Goal: Transaction & Acquisition: Download file/media

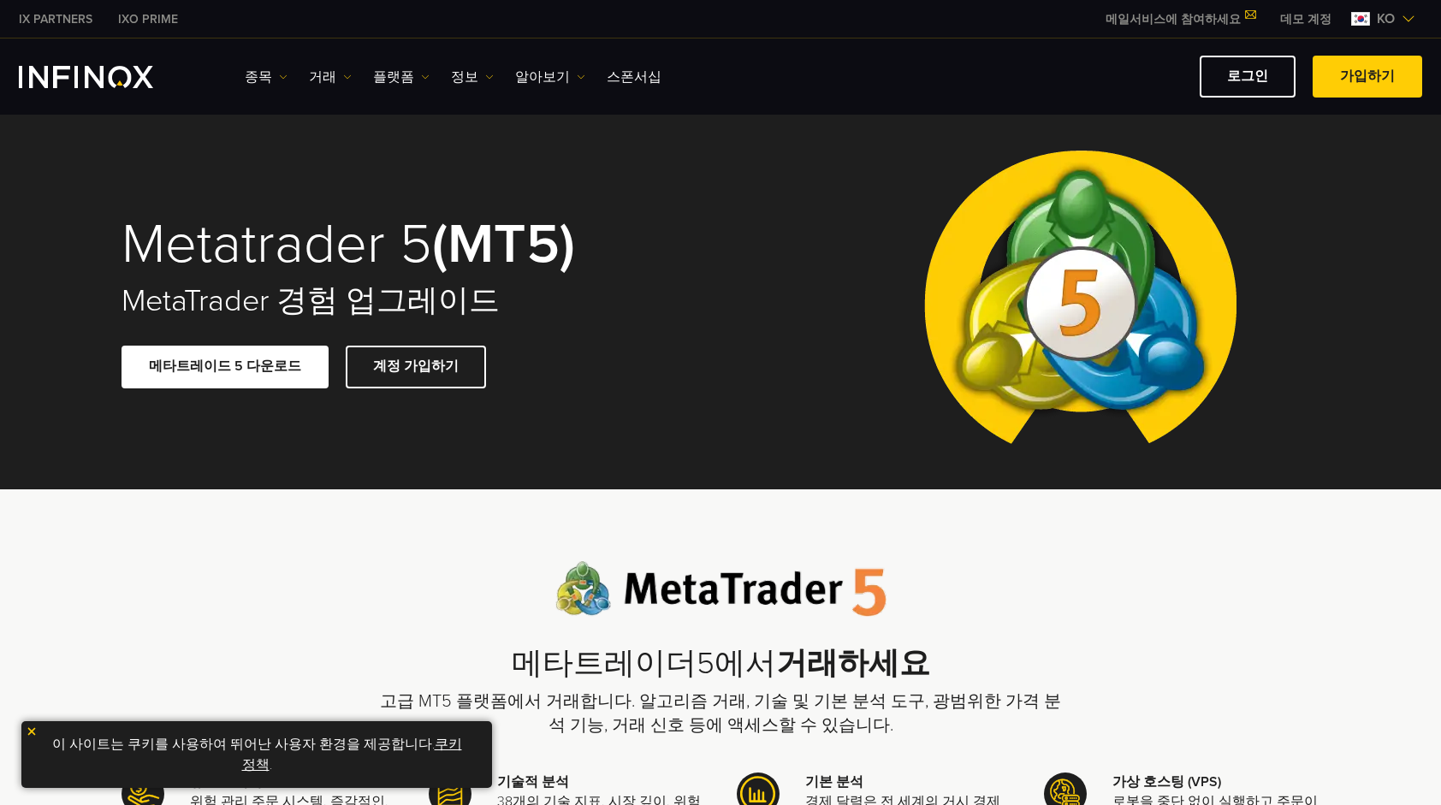
click at [240, 368] on link "메타트레이드 5 다운로드" at bounding box center [225, 367] width 207 height 42
click at [98, 73] on img "INFINOX Logo" at bounding box center [86, 77] width 134 height 22
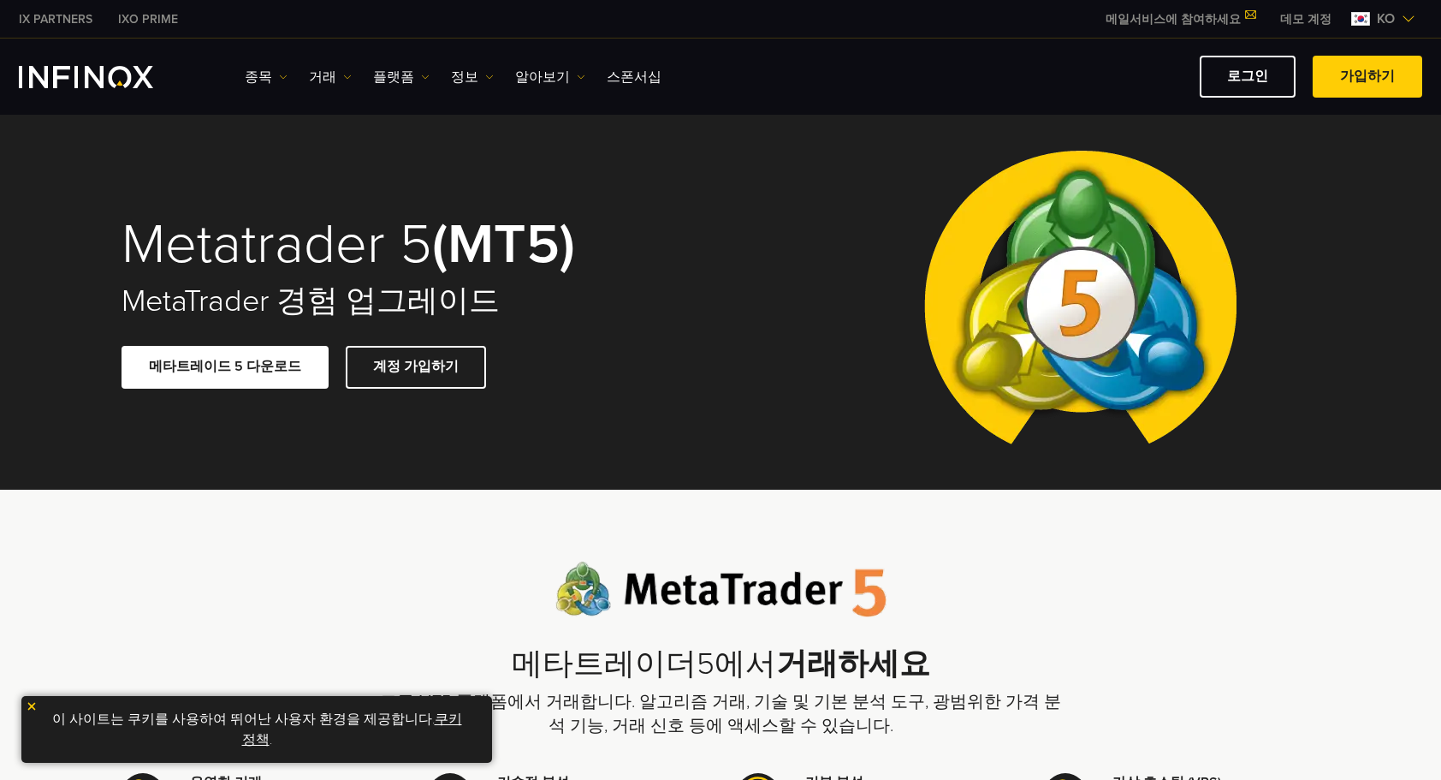
click at [238, 351] on link "메타트레이드 5 다운로드" at bounding box center [225, 367] width 207 height 42
